Goal: Navigation & Orientation: Find specific page/section

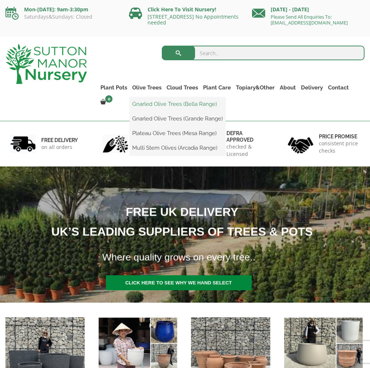
click at [146, 101] on link "Gnarled Olive Trees (Bella Range)" at bounding box center [178, 104] width 96 height 11
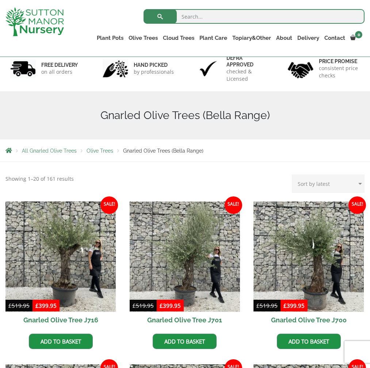
scroll to position [40, 0]
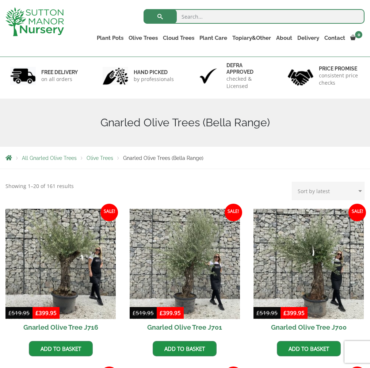
click at [96, 157] on span "Olive Trees" at bounding box center [100, 158] width 27 height 6
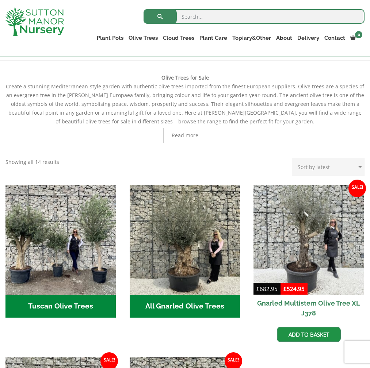
scroll to position [150, 0]
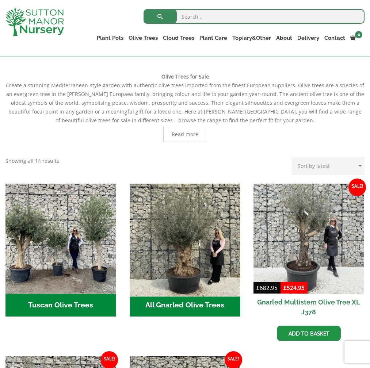
click at [180, 251] on img "Visit product category All Gnarled Olive Trees" at bounding box center [185, 239] width 116 height 116
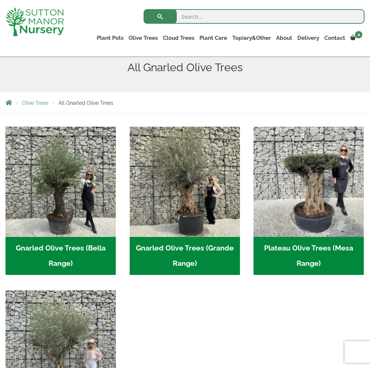
scroll to position [135, 0]
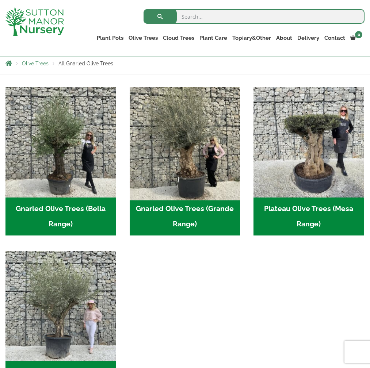
click at [176, 150] on img "Visit product category Gnarled Olive Trees (Grande Range)" at bounding box center [185, 142] width 116 height 116
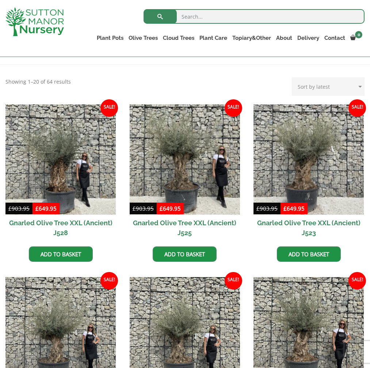
scroll to position [151, 0]
